Goal: Information Seeking & Learning: Learn about a topic

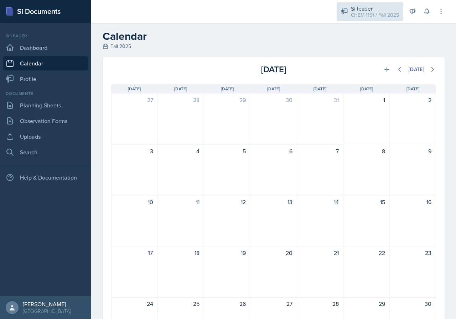
click at [384, 12] on div "CHEM 1151 / Fall 2025" at bounding box center [375, 14] width 48 height 7
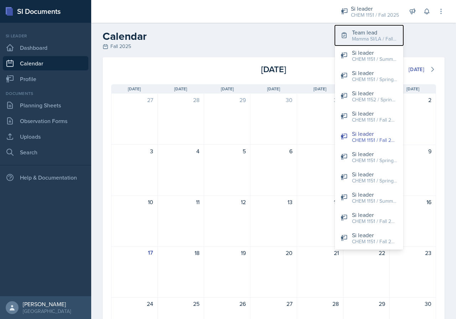
click at [379, 33] on div "Team lead" at bounding box center [375, 32] width 46 height 9
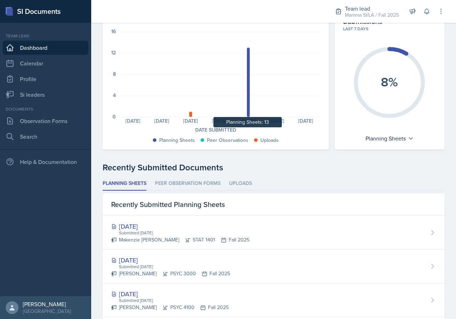
scroll to position [71, 0]
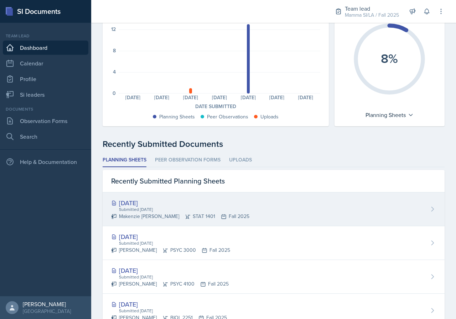
click at [212, 204] on div "[DATE]" at bounding box center [180, 203] width 138 height 10
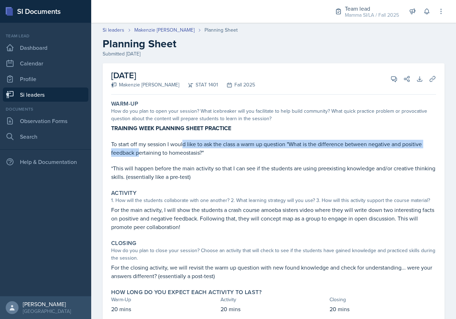
drag, startPoint x: 146, startPoint y: 147, endPoint x: 183, endPoint y: 147, distance: 37.4
click at [183, 147] on p "To start off my session I would like to ask the class a warm up question "What …" at bounding box center [273, 148] width 325 height 17
drag, startPoint x: 190, startPoint y: 147, endPoint x: 213, endPoint y: 151, distance: 22.7
click at [212, 151] on p "To start off my session I would like to ask the class a warm up question "What …" at bounding box center [273, 148] width 325 height 17
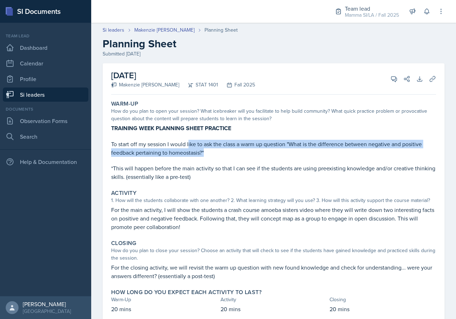
click at [213, 151] on p "To start off my session I would like to ask the class a warm up question "What …" at bounding box center [273, 148] width 325 height 17
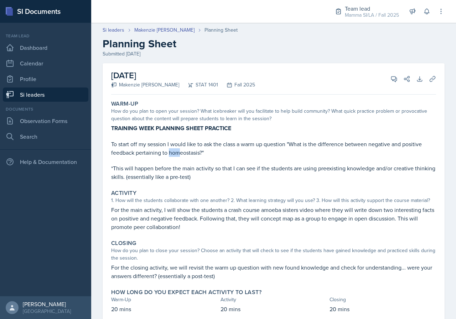
drag, startPoint x: 172, startPoint y: 151, endPoint x: 186, endPoint y: 151, distance: 13.9
click at [182, 151] on p "To start off my session I would like to ask the class a warm up question "What …" at bounding box center [273, 148] width 325 height 17
click at [186, 151] on p "To start off my session I would like to ask the class a warm up question "What …" at bounding box center [273, 148] width 325 height 17
click at [134, 167] on p "*This will happen before the main activity so that I can see if the students ar…" at bounding box center [273, 172] width 325 height 17
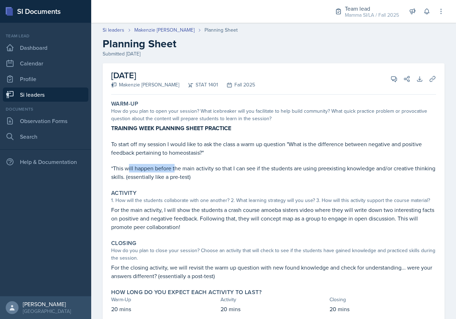
drag, startPoint x: 128, startPoint y: 168, endPoint x: 176, endPoint y: 172, distance: 47.8
click at [176, 172] on p "*This will happen before the main activity so that I can see if the students ar…" at bounding box center [273, 172] width 325 height 17
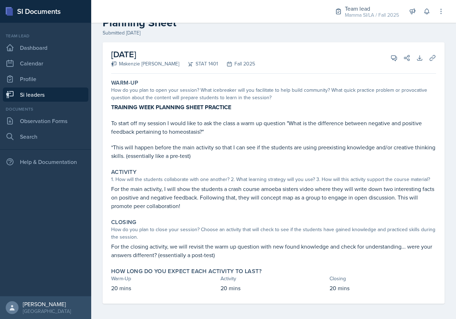
scroll to position [23, 0]
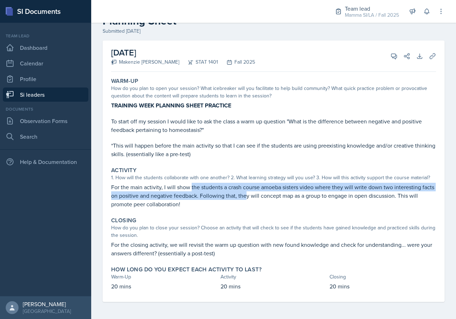
drag, startPoint x: 194, startPoint y: 184, endPoint x: 274, endPoint y: 193, distance: 79.6
click at [261, 192] on p "For the main activity, I will show the students a crash course amoeba sisters v…" at bounding box center [273, 196] width 325 height 26
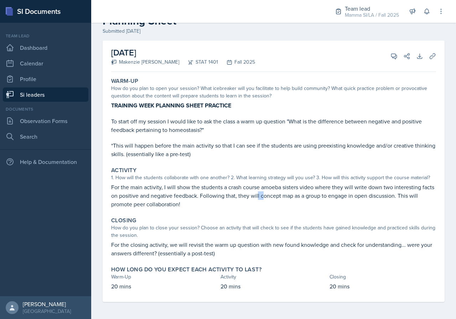
drag, startPoint x: 274, startPoint y: 193, endPoint x: 277, endPoint y: 193, distance: 3.9
click at [277, 193] on p "For the main activity, I will show the students a crash course amoeba sisters v…" at bounding box center [273, 196] width 325 height 26
drag, startPoint x: 217, startPoint y: 198, endPoint x: 217, endPoint y: 195, distance: 3.6
click at [217, 195] on p "For the main activity, I will show the students a crash course amoeba sisters v…" at bounding box center [273, 196] width 325 height 26
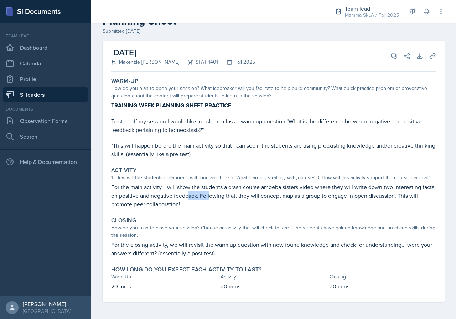
drag, startPoint x: 203, startPoint y: 195, endPoint x: 224, endPoint y: 196, distance: 21.4
click at [224, 196] on p "For the main activity, I will show the students a crash course amoeba sisters v…" at bounding box center [273, 196] width 325 height 26
click at [209, 241] on div "Closing How do you plan to close your session? Choose an activity that will che…" at bounding box center [273, 237] width 331 height 46
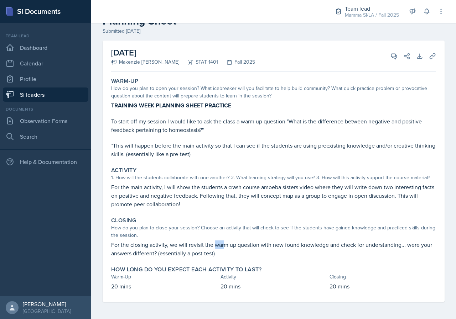
drag, startPoint x: 222, startPoint y: 245, endPoint x: 236, endPoint y: 246, distance: 14.6
click at [228, 246] on p "For the closing activity, we will revisit the warm up question with new found k…" at bounding box center [273, 249] width 325 height 17
click at [236, 246] on p "For the closing activity, we will revisit the warm up question with new found k…" at bounding box center [273, 249] width 325 height 17
click at [43, 97] on link "Si leaders" at bounding box center [45, 95] width 85 height 14
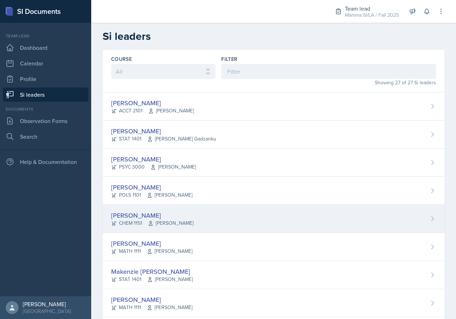
click at [171, 218] on div "[PERSON_NAME]" at bounding box center [152, 216] width 82 height 10
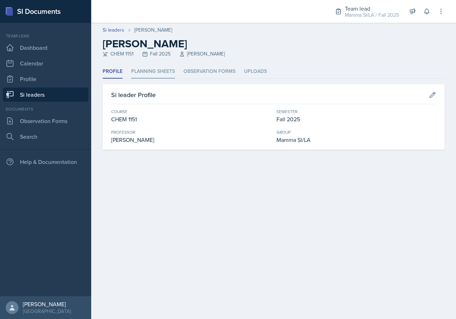
click at [150, 70] on li "Planning Sheets" at bounding box center [153, 72] width 44 height 14
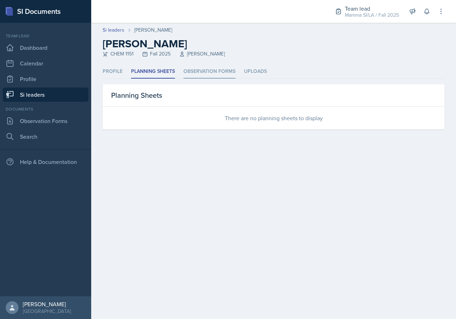
click at [203, 70] on li "Observation Forms" at bounding box center [209, 72] width 52 height 14
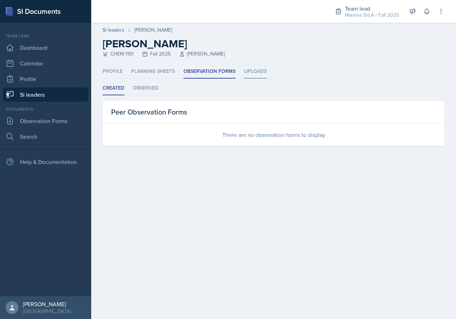
click at [260, 70] on li "Uploads" at bounding box center [255, 72] width 23 height 14
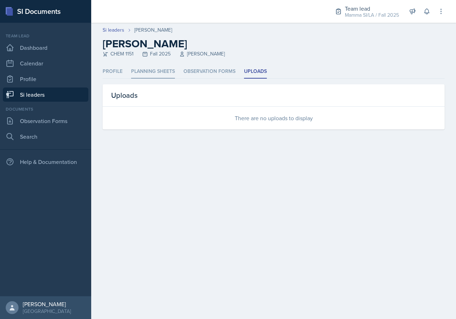
drag, startPoint x: 171, startPoint y: 69, endPoint x: 186, endPoint y: 68, distance: 15.3
click at [171, 68] on li "Planning Sheets" at bounding box center [153, 72] width 44 height 14
click at [212, 70] on li "Observation Forms" at bounding box center [209, 72] width 52 height 14
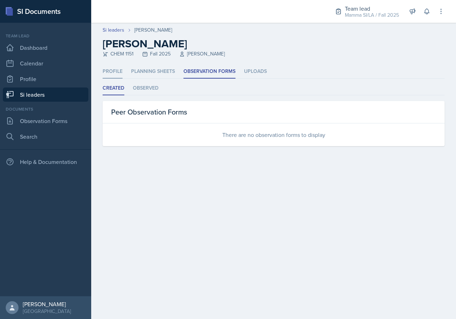
click at [120, 67] on li "Profile" at bounding box center [113, 72] width 20 height 14
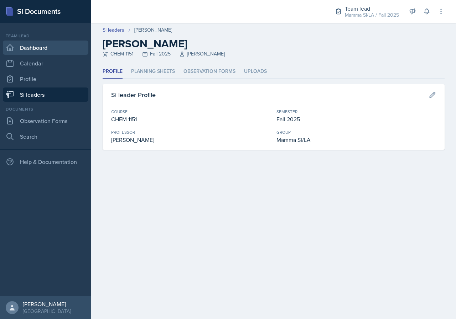
click at [39, 52] on link "Dashboard" at bounding box center [45, 48] width 85 height 14
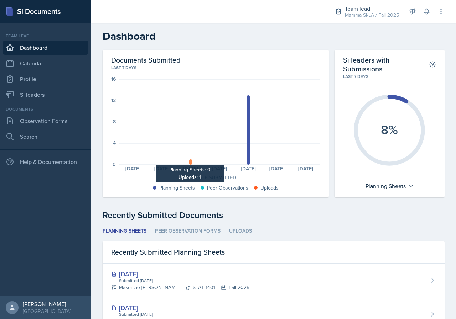
click at [190, 163] on div at bounding box center [190, 162] width 3 height 5
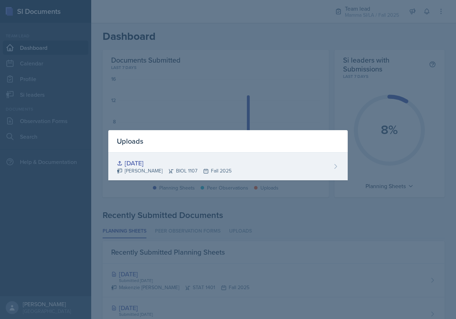
click at [182, 165] on div "[DATE]" at bounding box center [174, 163] width 115 height 10
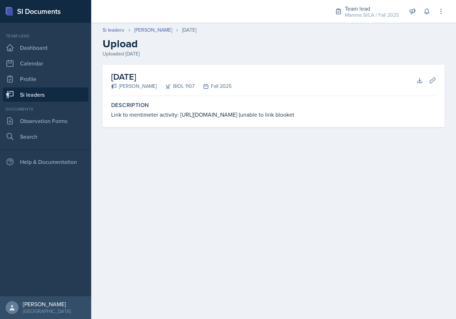
drag, startPoint x: 189, startPoint y: 115, endPoint x: 254, endPoint y: 119, distance: 65.0
click at [254, 119] on div "Link to mentimeter activity: [URL][DOMAIN_NAME] (unable to link blooket" at bounding box center [273, 114] width 325 height 9
click at [358, 40] on h2 "Upload" at bounding box center [274, 43] width 342 height 13
click at [370, 14] on div "Mamma SI/LA / Fall 2025" at bounding box center [372, 14] width 54 height 7
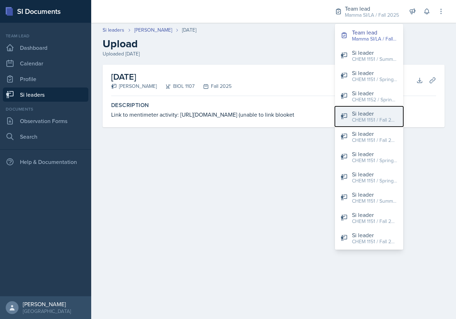
click at [383, 119] on div "CHEM 1151 / Fall 2022" at bounding box center [375, 119] width 46 height 7
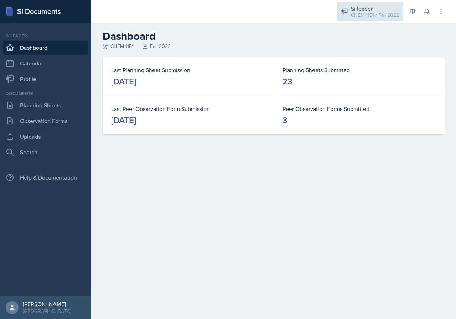
click at [360, 12] on div "CHEM 1151 / Fall 2022" at bounding box center [375, 14] width 48 height 7
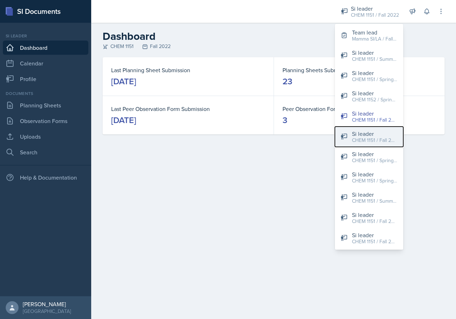
click at [380, 137] on div "CHEM 1151 / Fall 2025" at bounding box center [375, 140] width 46 height 7
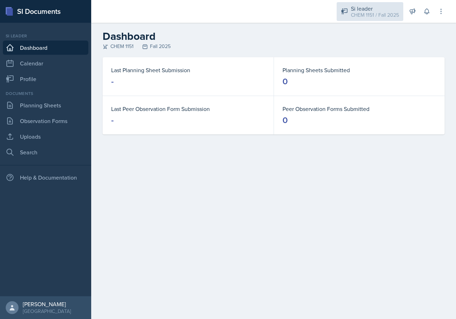
click at [364, 14] on div "CHEM 1151 / Fall 2025" at bounding box center [375, 14] width 48 height 7
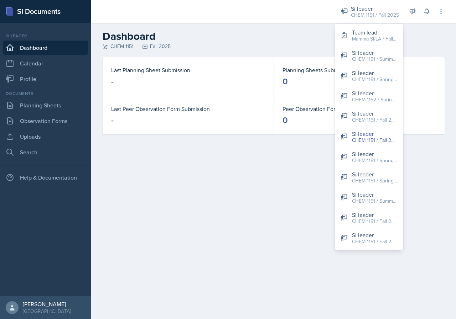
click at [262, 184] on main "Dashboard CHEM 1151 Fall 2025 Last Planning Sheet Submission - Planning Sheets …" at bounding box center [273, 171] width 365 height 297
